Goal: Information Seeking & Learning: Learn about a topic

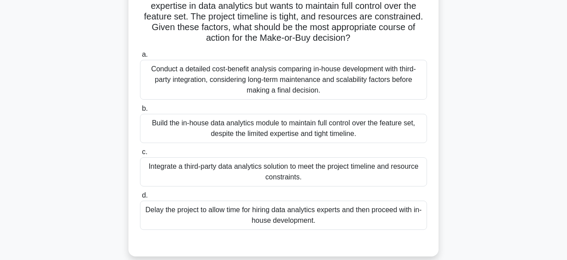
scroll to position [98, 0]
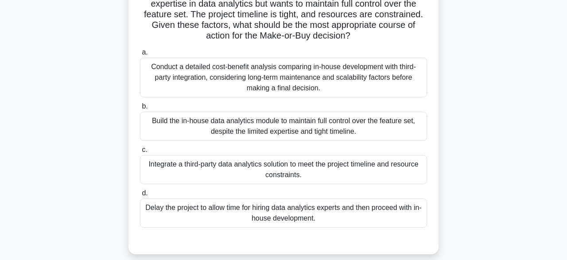
click at [394, 78] on div "Conduct a detailed cost-benefit analysis comparing in-house development with th…" at bounding box center [283, 78] width 287 height 40
click at [140, 55] on input "a. Conduct a detailed cost-benefit analysis comparing in-house development with…" at bounding box center [140, 53] width 0 height 6
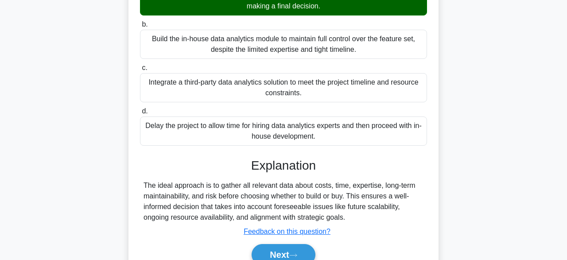
scroll to position [221, 0]
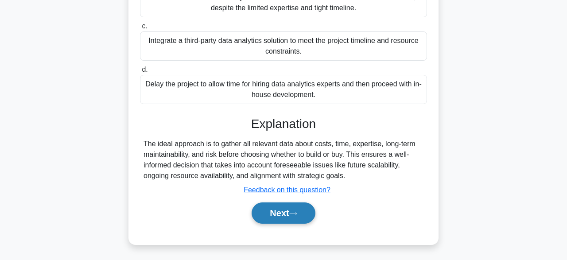
click at [293, 216] on button "Next" at bounding box center [283, 213] width 63 height 21
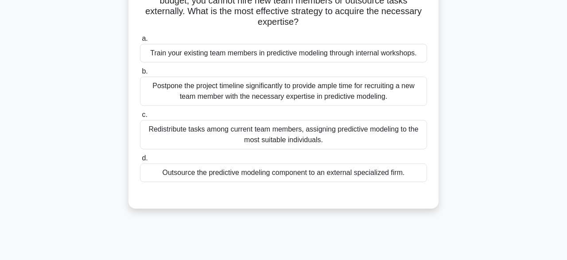
scroll to position [103, 0]
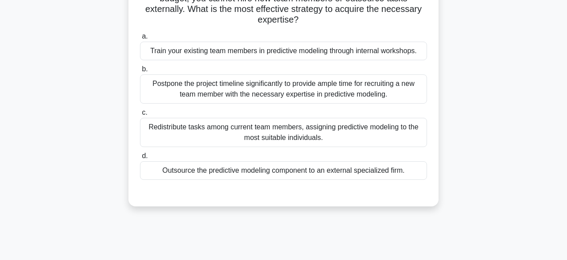
click at [393, 52] on div "Train your existing team members in predictive modeling through internal worksh…" at bounding box center [283, 51] width 287 height 19
click at [140, 39] on input "a. Train your existing team members in predictive modeling through internal wor…" at bounding box center [140, 37] width 0 height 6
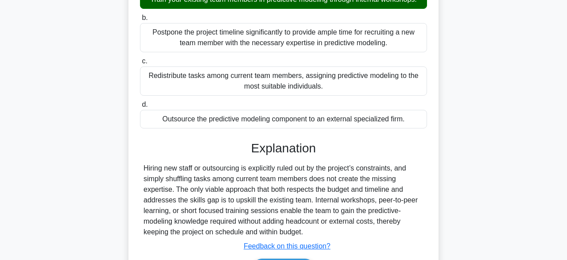
scroll to position [219, 0]
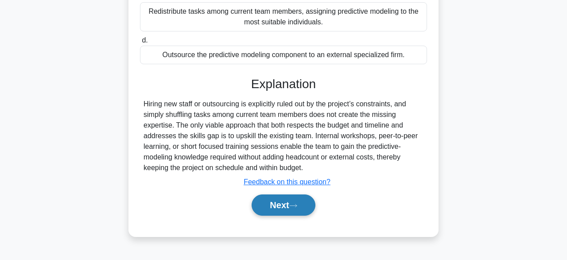
click at [308, 211] on button "Next" at bounding box center [283, 205] width 63 height 21
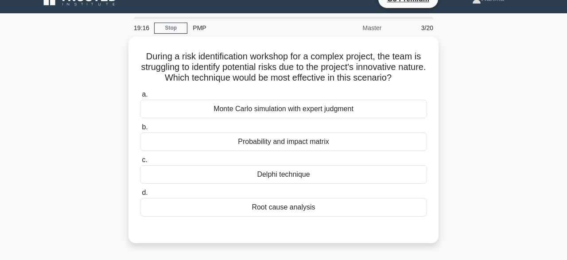
scroll to position [16, 0]
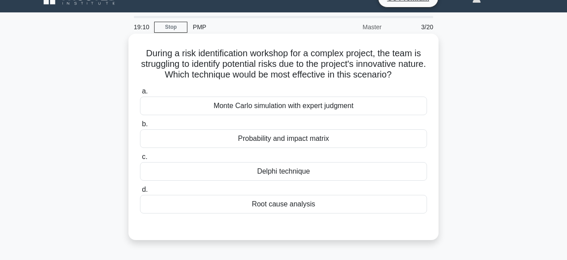
click at [322, 140] on div "Probability and impact matrix" at bounding box center [283, 138] width 287 height 19
click at [140, 127] on input "b. Probability and impact matrix" at bounding box center [140, 124] width 0 height 6
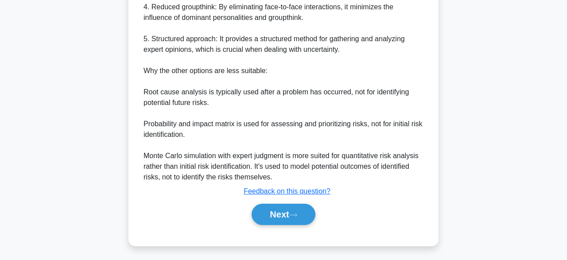
scroll to position [393, 0]
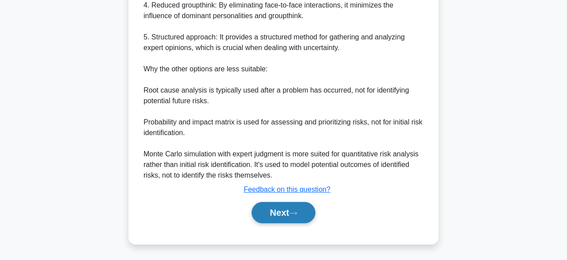
click at [293, 221] on button "Next" at bounding box center [283, 212] width 63 height 21
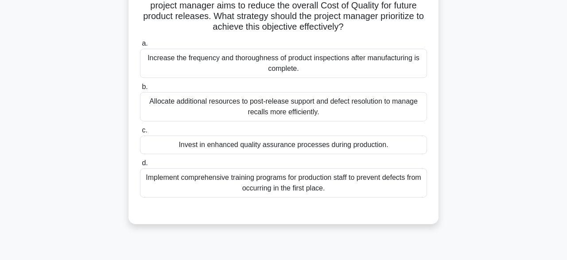
scroll to position [99, 0]
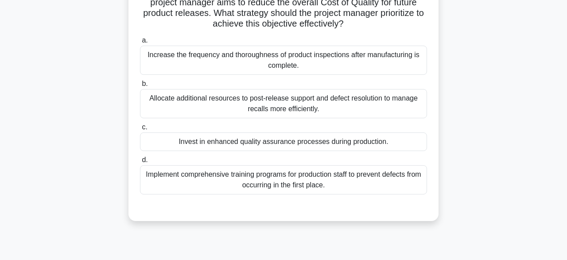
click at [363, 182] on div "Implement comprehensive training programs for production staff to prevent defec…" at bounding box center [283, 179] width 287 height 29
click at [140, 163] on input "d. Implement comprehensive training programs for production staff to prevent de…" at bounding box center [140, 160] width 0 height 6
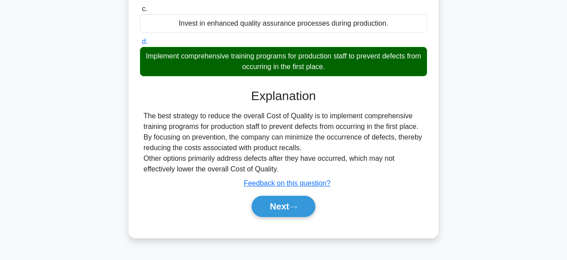
scroll to position [219, 0]
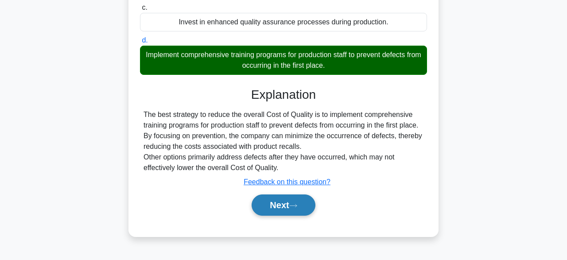
click at [303, 207] on button "Next" at bounding box center [283, 205] width 63 height 21
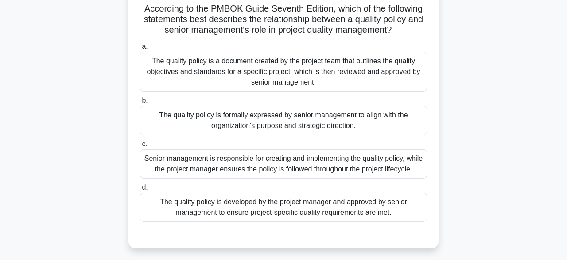
scroll to position [64, 0]
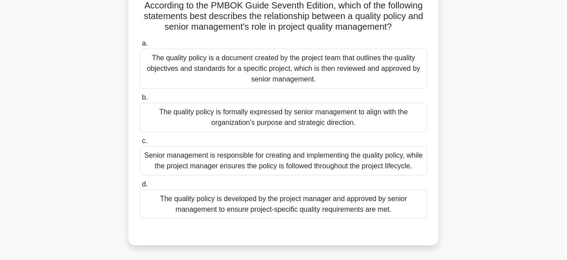
click at [367, 175] on div "Senior management is responsible for creating and implementing the quality poli…" at bounding box center [283, 160] width 287 height 29
click at [140, 144] on input "c. Senior management is responsible for creating and implementing the quality p…" at bounding box center [140, 141] width 0 height 6
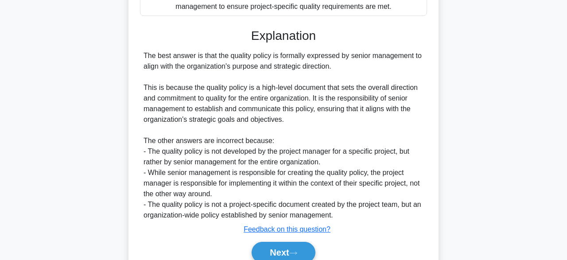
scroll to position [308, 0]
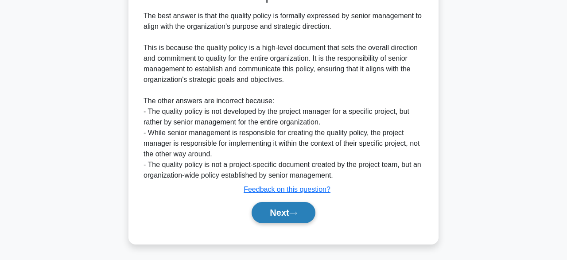
click at [290, 222] on button "Next" at bounding box center [283, 212] width 63 height 21
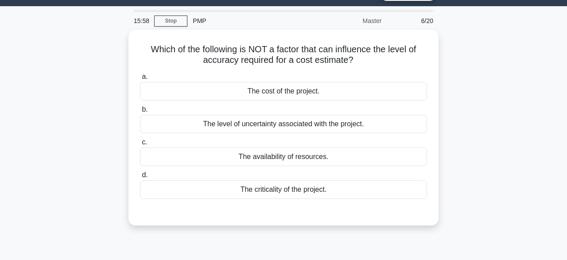
scroll to position [22, 0]
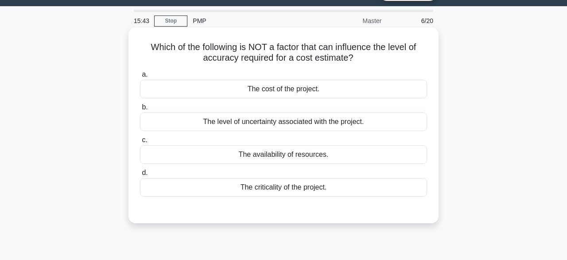
click at [353, 159] on div "The availability of resources." at bounding box center [283, 154] width 287 height 19
click at [140, 143] on input "c. The availability of resources." at bounding box center [140, 140] width 0 height 6
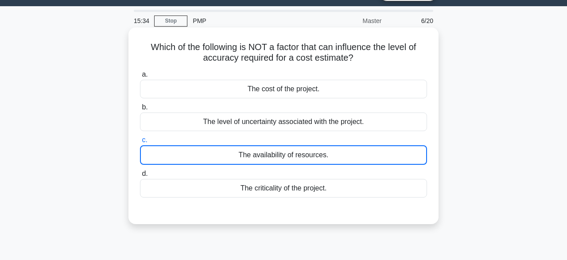
click at [416, 153] on div "The availability of resources." at bounding box center [283, 155] width 287 height 20
click at [140, 143] on input "c. The availability of resources." at bounding box center [140, 140] width 0 height 6
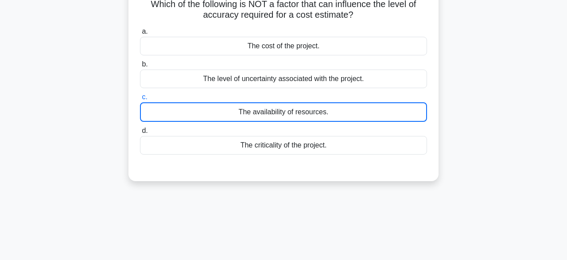
scroll to position [46, 0]
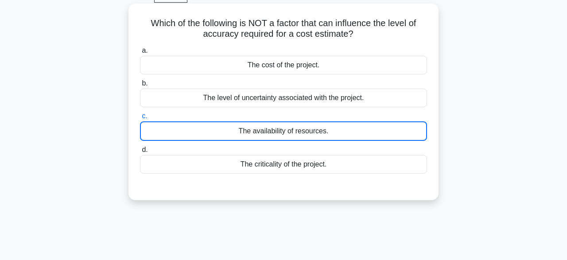
click at [378, 103] on div "The level of uncertainty associated with the project." at bounding box center [283, 98] width 287 height 19
click at [140, 86] on input "b. The level of uncertainty associated with the project." at bounding box center [140, 84] width 0 height 6
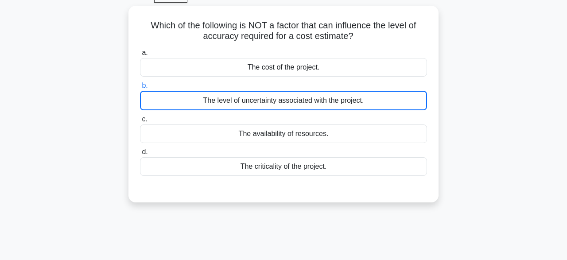
click at [291, 216] on div "15:17 Stop PMP Master 6/20 Which of the following is NOT a factor that can infl…" at bounding box center [283, 207] width 505 height 443
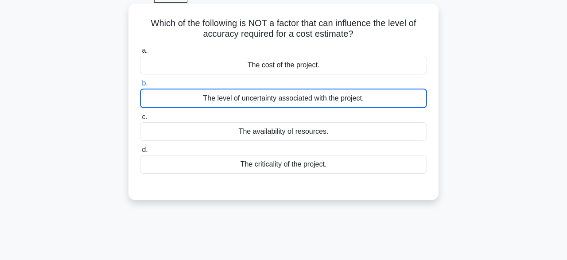
click at [399, 135] on div "The availability of resources." at bounding box center [283, 131] width 287 height 19
click at [140, 120] on input "c. The availability of resources." at bounding box center [140, 117] width 0 height 6
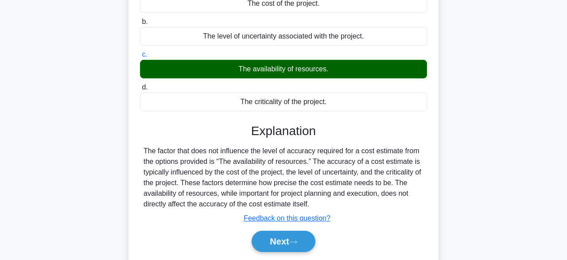
scroll to position [219, 0]
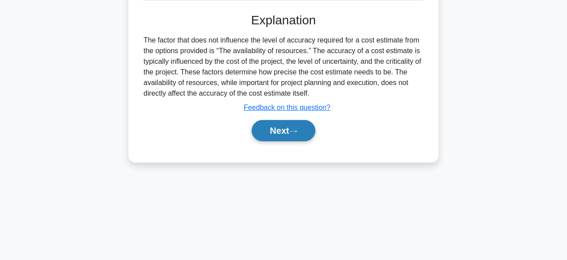
click at [306, 139] on button "Next" at bounding box center [283, 130] width 63 height 21
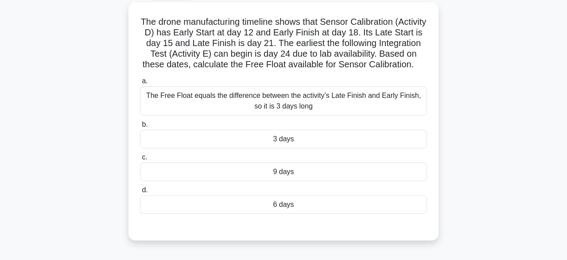
scroll to position [51, 0]
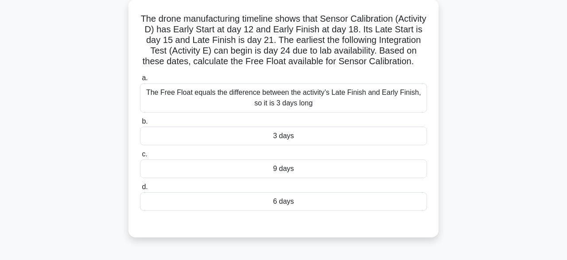
click at [412, 94] on div "The Free Float equals the difference between the activity’s Late Finish and Ear…" at bounding box center [283, 97] width 287 height 29
click at [140, 81] on input "a. The Free Float equals the difference between the activity’s Late Finish and …" at bounding box center [140, 78] width 0 height 6
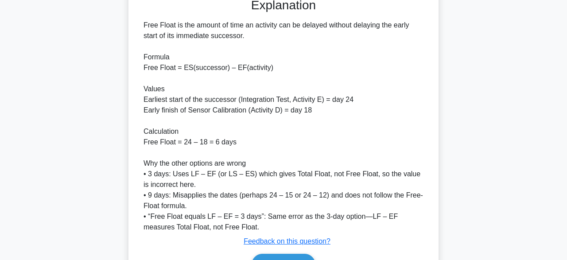
scroll to position [329, 0]
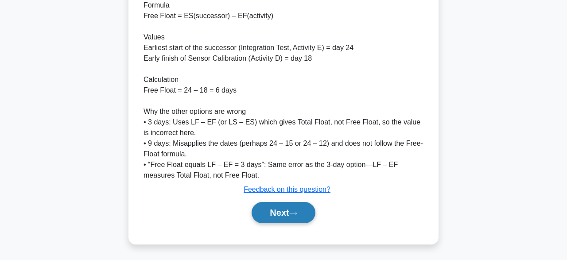
click at [297, 214] on icon at bounding box center [293, 213] width 8 height 5
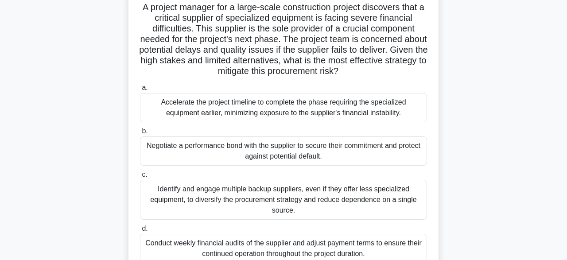
scroll to position [65, 0]
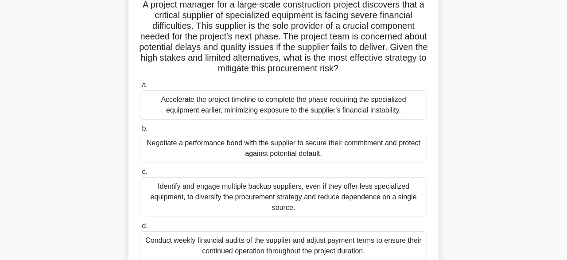
click at [381, 194] on div "Identify and engage multiple backup suppliers, even if they offer less speciali…" at bounding box center [283, 197] width 287 height 40
click at [140, 175] on input "c. Identify and engage multiple backup suppliers, even if they offer less speci…" at bounding box center [140, 172] width 0 height 6
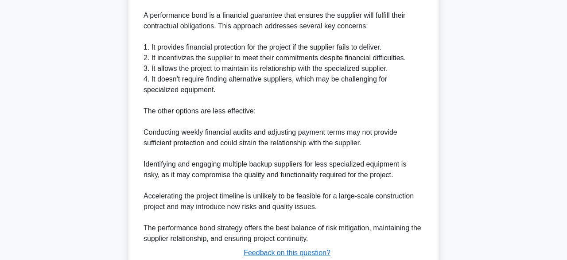
scroll to position [457, 0]
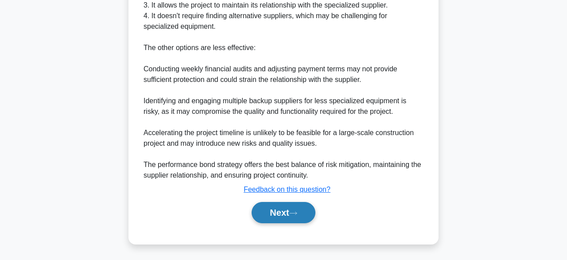
click at [292, 215] on button "Next" at bounding box center [283, 212] width 63 height 21
click at [297, 218] on button "Next" at bounding box center [283, 212] width 63 height 21
click at [283, 212] on button "Next" at bounding box center [283, 212] width 63 height 21
click at [281, 216] on button "Next" at bounding box center [283, 212] width 63 height 21
click at [280, 212] on button "Next" at bounding box center [283, 212] width 63 height 21
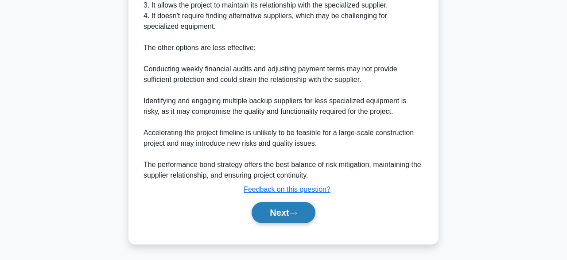
click at [279, 215] on button "Next" at bounding box center [283, 212] width 63 height 21
click at [296, 211] on icon at bounding box center [293, 213] width 8 height 5
click at [252, 202] on button "Next" at bounding box center [283, 212] width 63 height 21
click at [301, 205] on button "Next" at bounding box center [283, 212] width 63 height 21
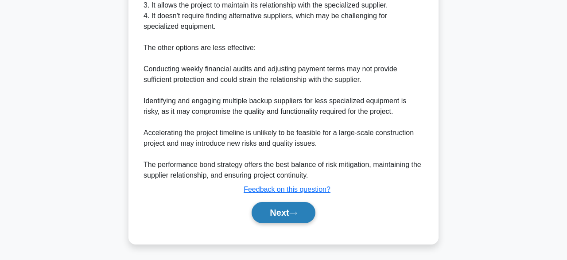
click at [301, 205] on button "Next" at bounding box center [283, 212] width 63 height 21
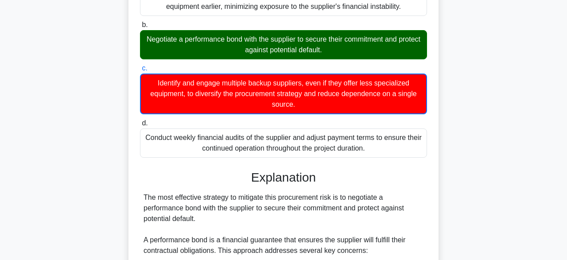
scroll to position [111, 0]
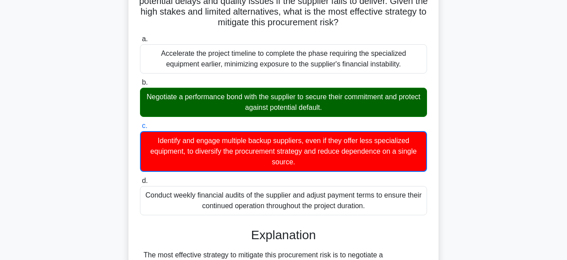
click at [371, 99] on div "Negotiate a performance bond with the supplier to secure their commitment and p…" at bounding box center [283, 102] width 287 height 29
click at [140, 86] on input "b. Negotiate a performance bond with the supplier to secure their commitment an…" at bounding box center [140, 83] width 0 height 6
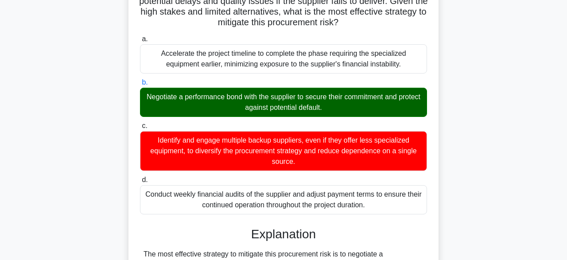
click at [344, 171] on div "a. Accelerate the project timeline to complete the phase requiring the speciali…" at bounding box center [284, 124] width 298 height 184
click at [371, 155] on div "Identify and engage multiple backup suppliers, even if they offer less speciali…" at bounding box center [283, 151] width 287 height 40
click at [140, 129] on input "c. Identify and engage multiple backup suppliers, even if they offer less speci…" at bounding box center [140, 126] width 0 height 6
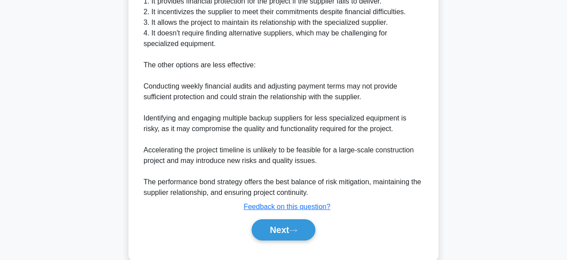
scroll to position [457, 0]
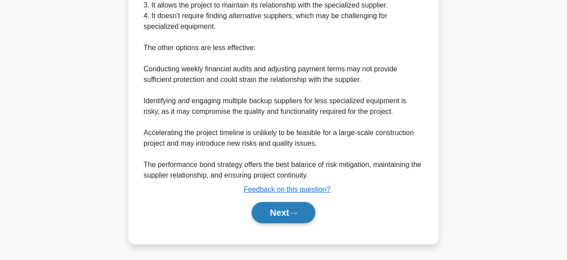
click at [283, 215] on button "Next" at bounding box center [283, 212] width 63 height 21
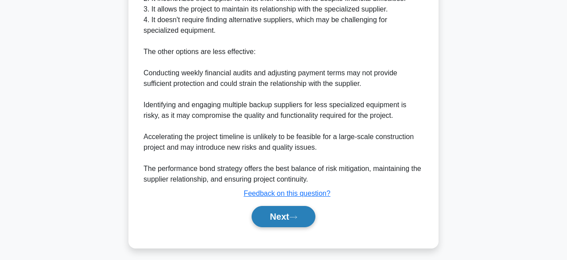
scroll to position [442, 0]
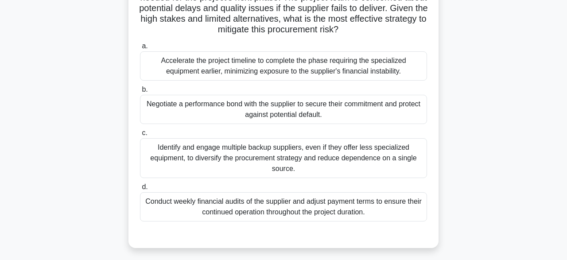
scroll to position [103, 0]
click at [319, 98] on div "Negotiate a performance bond with the supplier to secure their commitment and p…" at bounding box center [283, 110] width 287 height 29
click at [140, 94] on input "b. Negotiate a performance bond with the supplier to secure their commitment an…" at bounding box center [140, 91] width 0 height 6
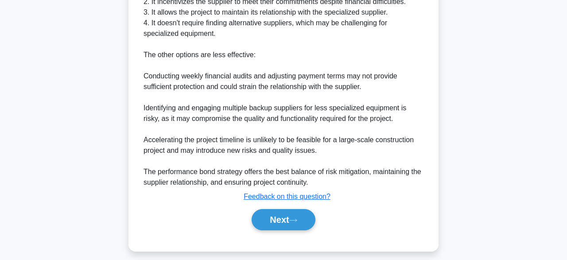
scroll to position [455, 0]
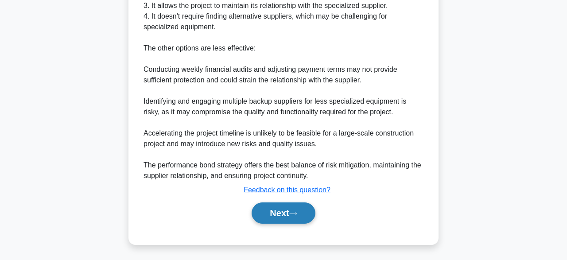
click at [297, 215] on icon at bounding box center [293, 213] width 8 height 5
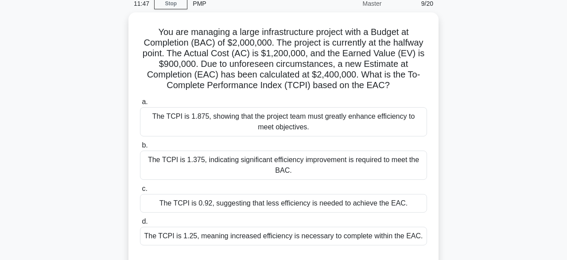
scroll to position [40, 0]
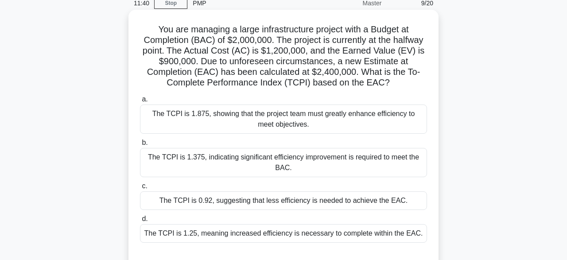
click at [295, 120] on div "The TCPI is 1.875, showing that the project team must greatly enhance efficienc…" at bounding box center [283, 119] width 287 height 29
click at [140, 102] on input "a. The TCPI is 1.875, showing that the project team must greatly enhance effici…" at bounding box center [140, 100] width 0 height 6
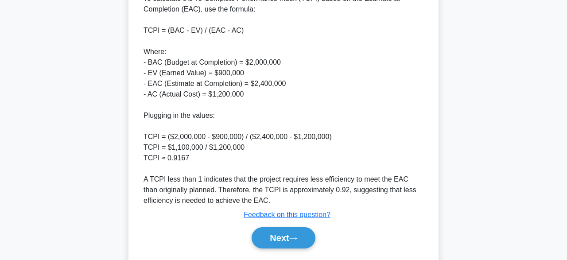
scroll to position [350, 0]
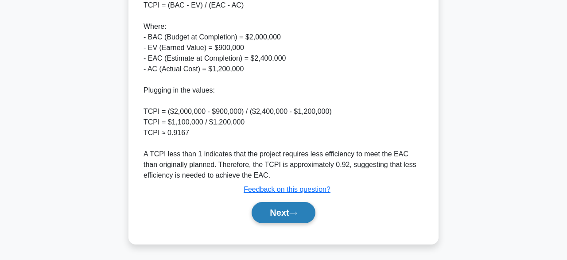
click at [285, 209] on button "Next" at bounding box center [283, 212] width 63 height 21
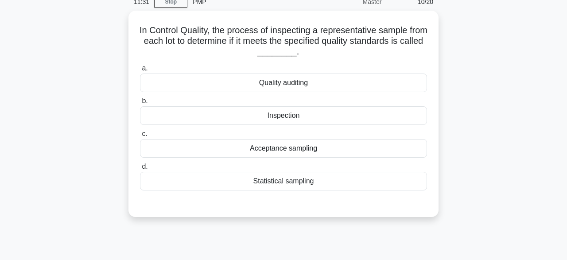
scroll to position [40, 0]
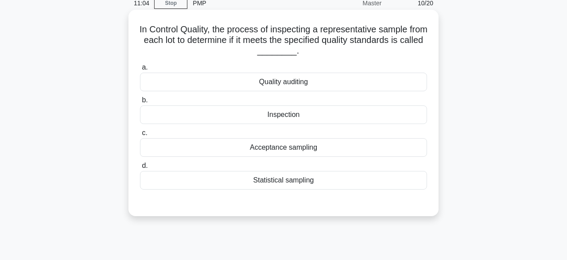
click at [337, 87] on div "Quality auditing" at bounding box center [283, 82] width 287 height 19
click at [140, 70] on input "a. Quality auditing" at bounding box center [140, 68] width 0 height 6
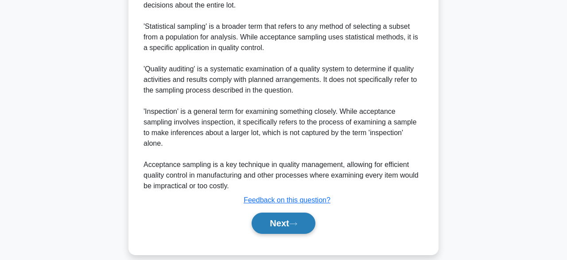
click at [304, 215] on button "Next" at bounding box center [283, 223] width 63 height 21
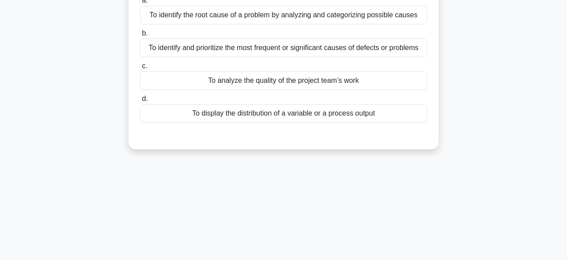
scroll to position [8, 0]
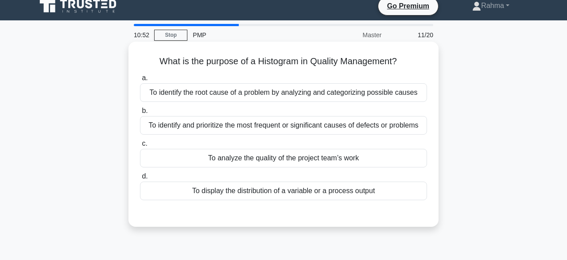
click at [311, 99] on div "To identify the root cause of a problem by analyzing and categorizing possible …" at bounding box center [283, 92] width 287 height 19
click at [140, 81] on input "a. To identify the root cause of a problem by analyzing and categorizing possib…" at bounding box center [140, 78] width 0 height 6
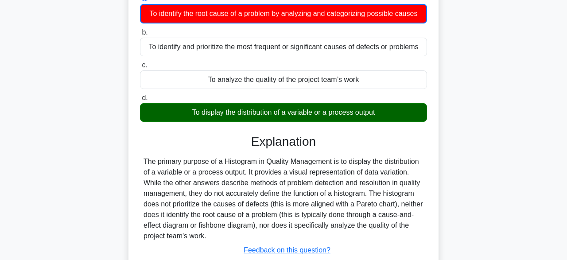
scroll to position [219, 0]
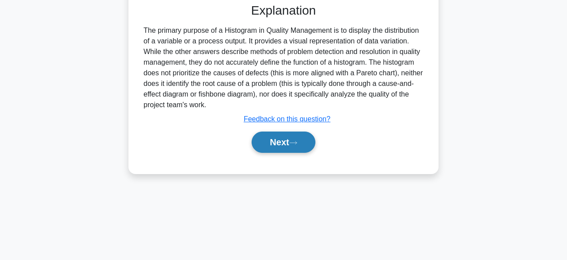
click at [293, 142] on button "Next" at bounding box center [283, 142] width 63 height 21
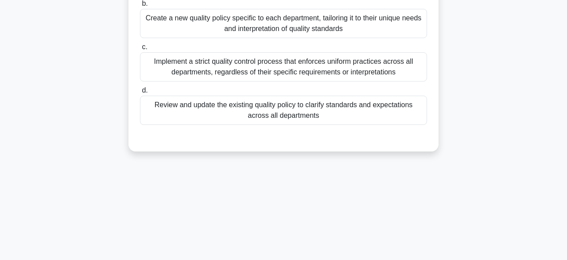
scroll to position [98, 0]
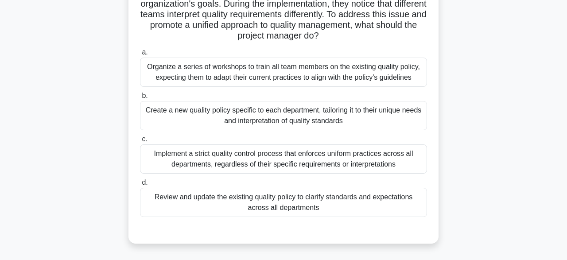
click at [266, 195] on div "Review and update the existing quality policy to clarify standards and expectat…" at bounding box center [283, 202] width 287 height 29
click at [140, 186] on input "d. Review and update the existing quality policy to clarify standards and expec…" at bounding box center [140, 183] width 0 height 6
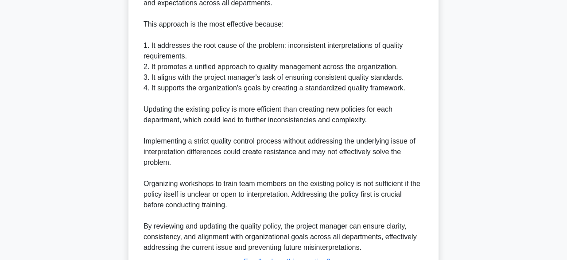
scroll to position [434, 0]
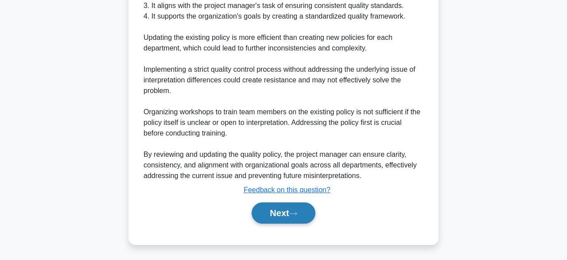
click at [287, 213] on button "Next" at bounding box center [283, 213] width 63 height 21
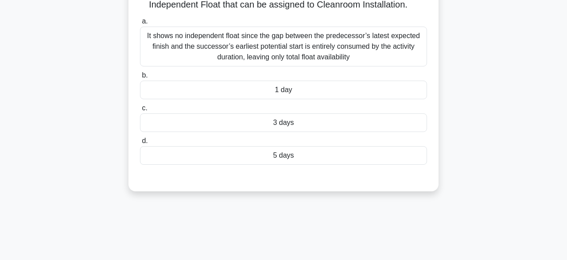
scroll to position [48, 0]
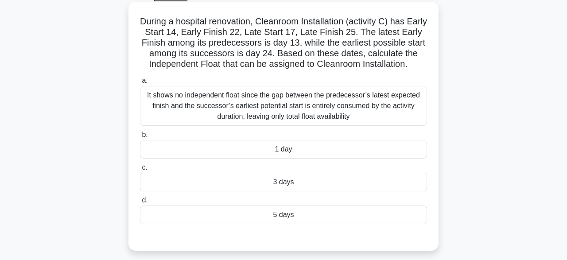
click at [330, 152] on div "1 day" at bounding box center [283, 149] width 287 height 19
click at [140, 138] on input "b. 1 day" at bounding box center [140, 135] width 0 height 6
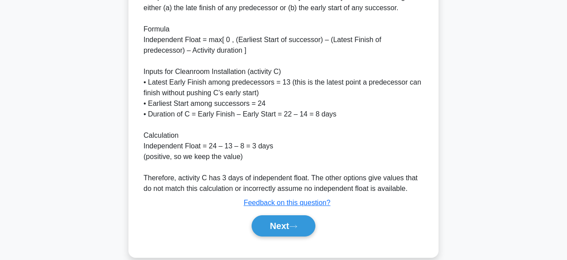
scroll to position [329, 0]
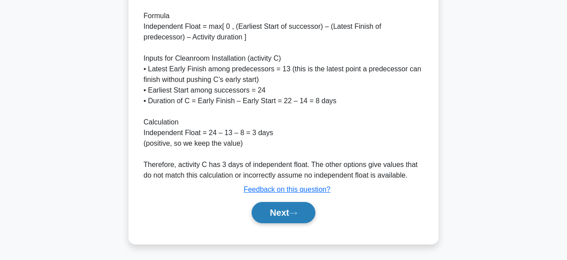
click at [266, 219] on button "Next" at bounding box center [283, 212] width 63 height 21
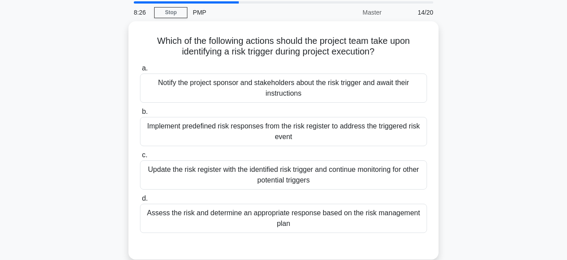
scroll to position [34, 0]
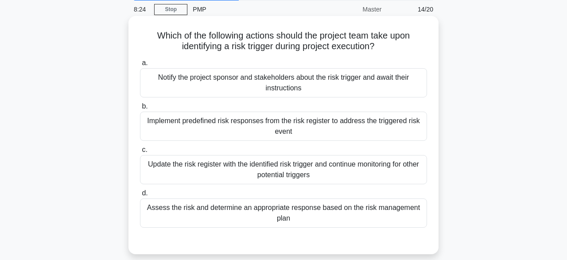
click at [375, 213] on div "Assess the risk and determine an appropriate response based on the risk managem…" at bounding box center [283, 213] width 287 height 29
click at [140, 196] on input "d. Assess the risk and determine an appropriate response based on the risk mana…" at bounding box center [140, 194] width 0 height 6
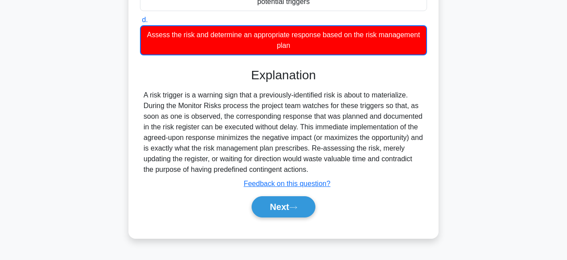
scroll to position [219, 0]
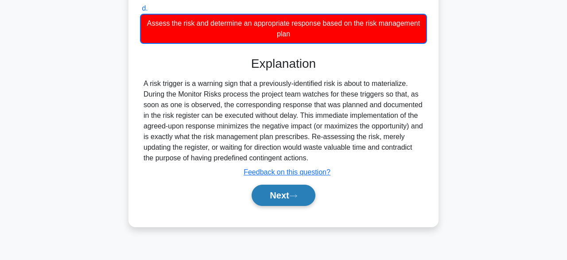
click at [302, 195] on button "Next" at bounding box center [283, 195] width 63 height 21
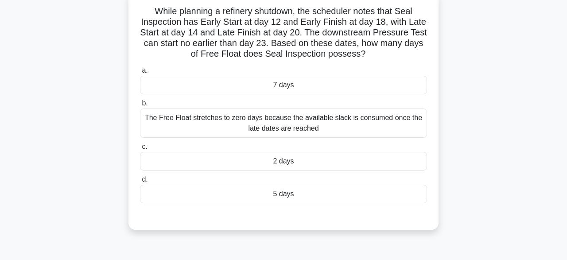
scroll to position [59, 0]
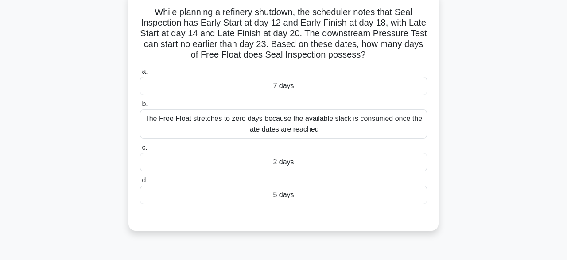
click at [451, 230] on div "While planning a refinery shutdown, the scheduler notes that Seal Inspection ha…" at bounding box center [283, 116] width 505 height 249
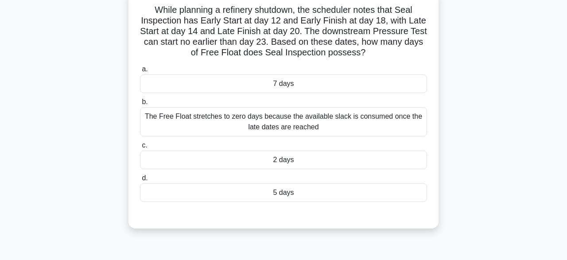
click at [327, 159] on div "2 days" at bounding box center [283, 160] width 287 height 19
click at [140, 148] on input "c. 2 days" at bounding box center [140, 146] width 0 height 6
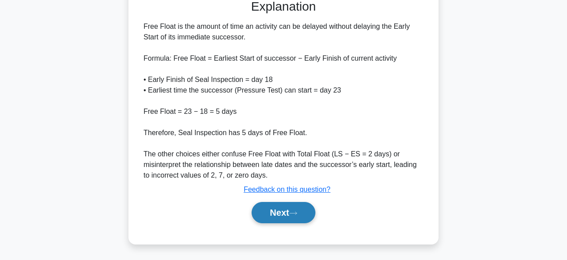
click at [291, 210] on button "Next" at bounding box center [283, 212] width 63 height 21
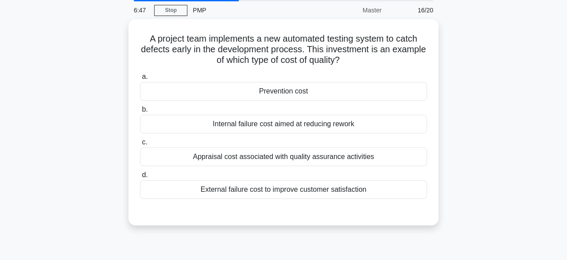
scroll to position [35, 0]
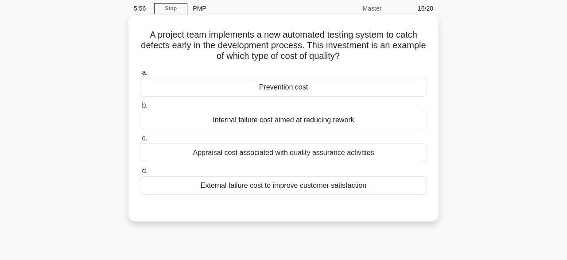
click at [279, 158] on div "Appraisal cost associated with quality assurance activities" at bounding box center [283, 153] width 287 height 19
click at [140, 141] on input "c. Appraisal cost associated with quality assurance activities" at bounding box center [140, 139] width 0 height 6
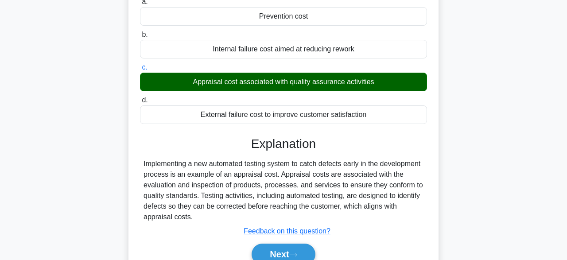
scroll to position [219, 0]
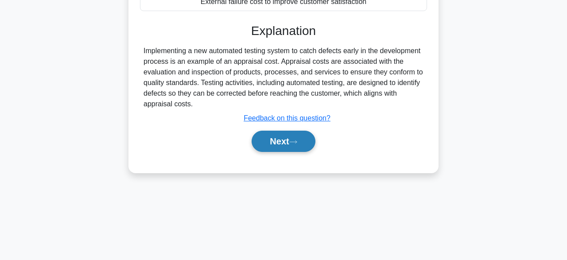
click at [298, 144] on button "Next" at bounding box center [283, 141] width 63 height 21
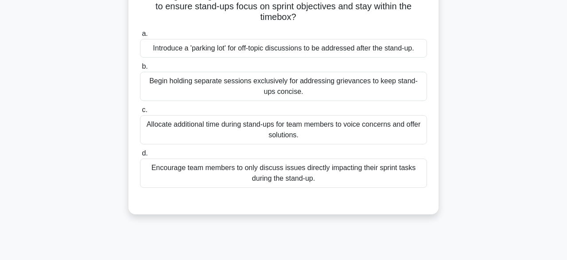
scroll to position [96, 0]
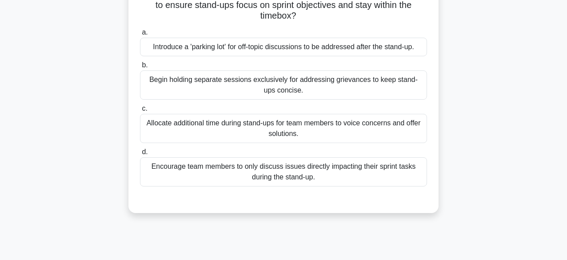
click at [195, 81] on div "Begin holding separate sessions exclusively for addressing grievances to keep s…" at bounding box center [283, 84] width 287 height 29
click at [140, 68] on input "b. Begin holding separate sessions exclusively for addressing grievances to kee…" at bounding box center [140, 65] width 0 height 6
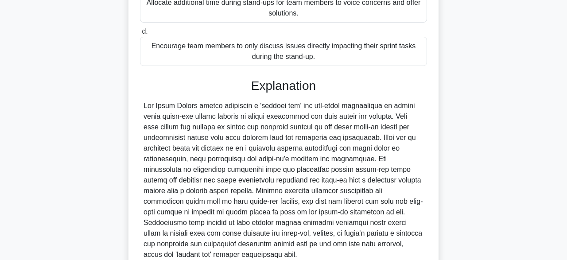
scroll to position [286, 0]
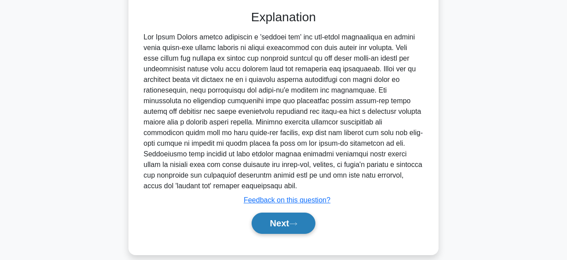
click at [283, 213] on button "Next" at bounding box center [283, 223] width 63 height 21
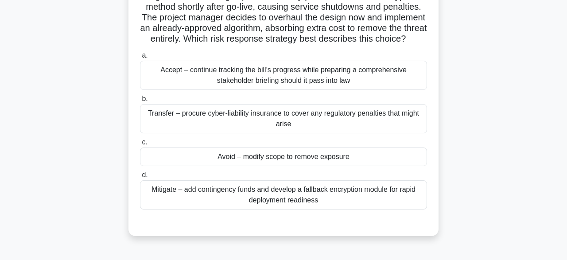
scroll to position [85, 0]
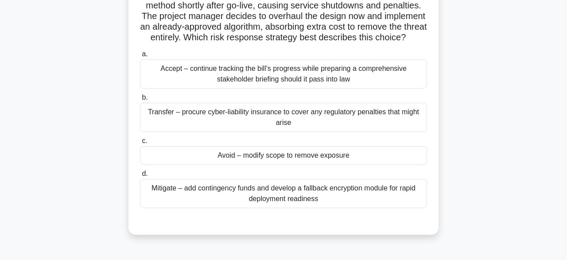
click at [245, 207] on div "Mitigate – add contingency funds and develop a fallback encryption module for r…" at bounding box center [283, 193] width 287 height 29
click at [140, 177] on input "d. Mitigate – add contingency funds and develop a fallback encryption module fo…" at bounding box center [140, 174] width 0 height 6
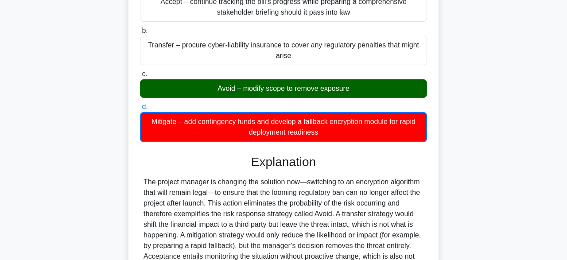
scroll to position [254, 0]
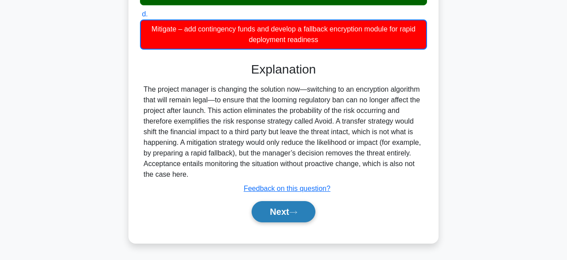
click at [283, 217] on button "Next" at bounding box center [283, 211] width 63 height 21
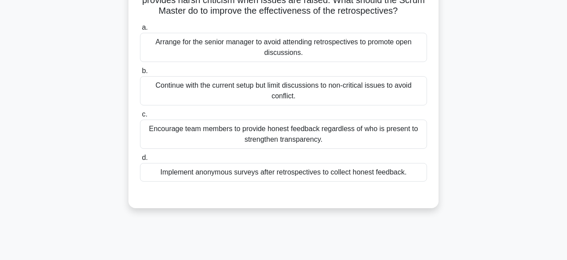
scroll to position [80, 0]
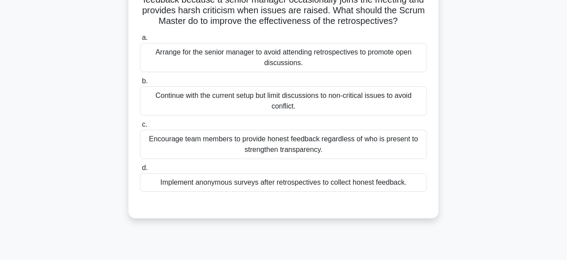
click at [296, 148] on div "Encourage team members to provide honest feedback regardless of who is present …" at bounding box center [283, 144] width 287 height 29
click at [140, 128] on input "c. Encourage team members to provide honest feedback regardless of who is prese…" at bounding box center [140, 125] width 0 height 6
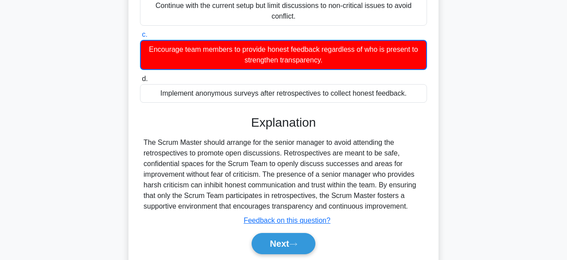
scroll to position [219, 0]
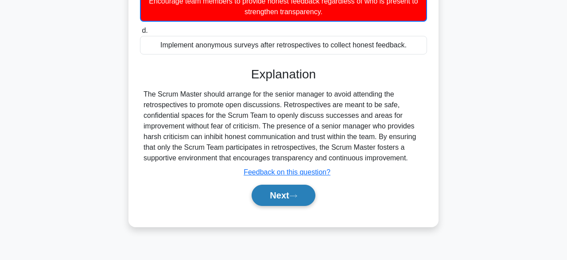
click at [272, 201] on button "Next" at bounding box center [283, 195] width 63 height 21
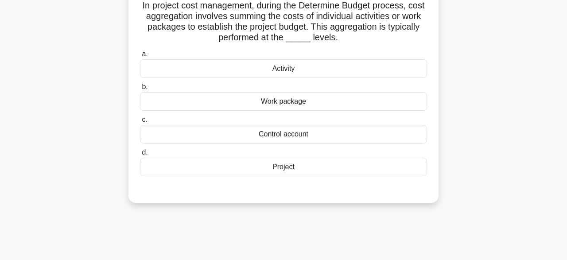
scroll to position [47, 0]
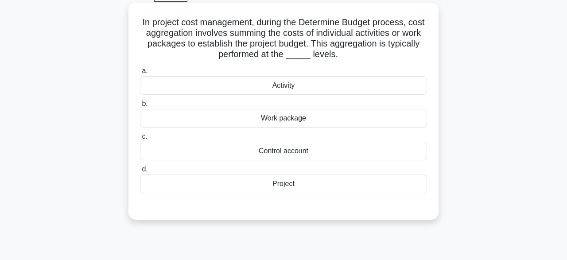
click at [312, 86] on div "Activity" at bounding box center [283, 85] width 287 height 19
click at [140, 74] on input "a. Activity" at bounding box center [140, 71] width 0 height 6
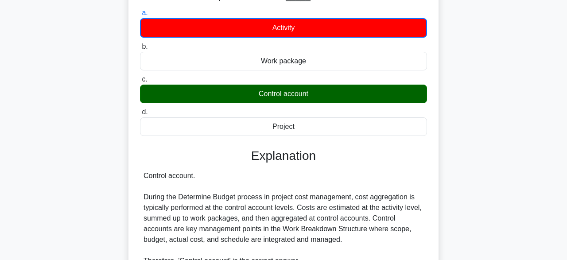
scroll to position [219, 0]
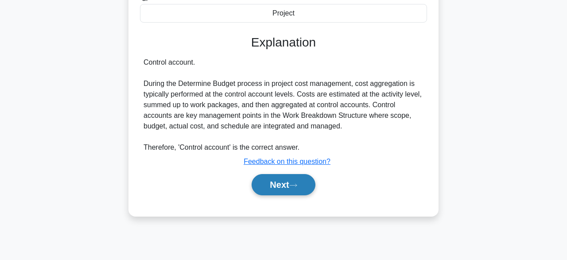
click at [289, 187] on button "Next" at bounding box center [283, 184] width 63 height 21
click at [277, 195] on div "Next" at bounding box center [283, 185] width 287 height 28
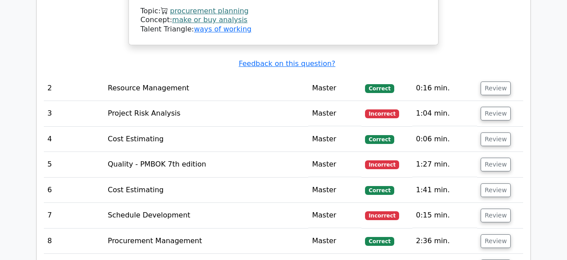
scroll to position [0, 4]
